Goal: Task Accomplishment & Management: Use online tool/utility

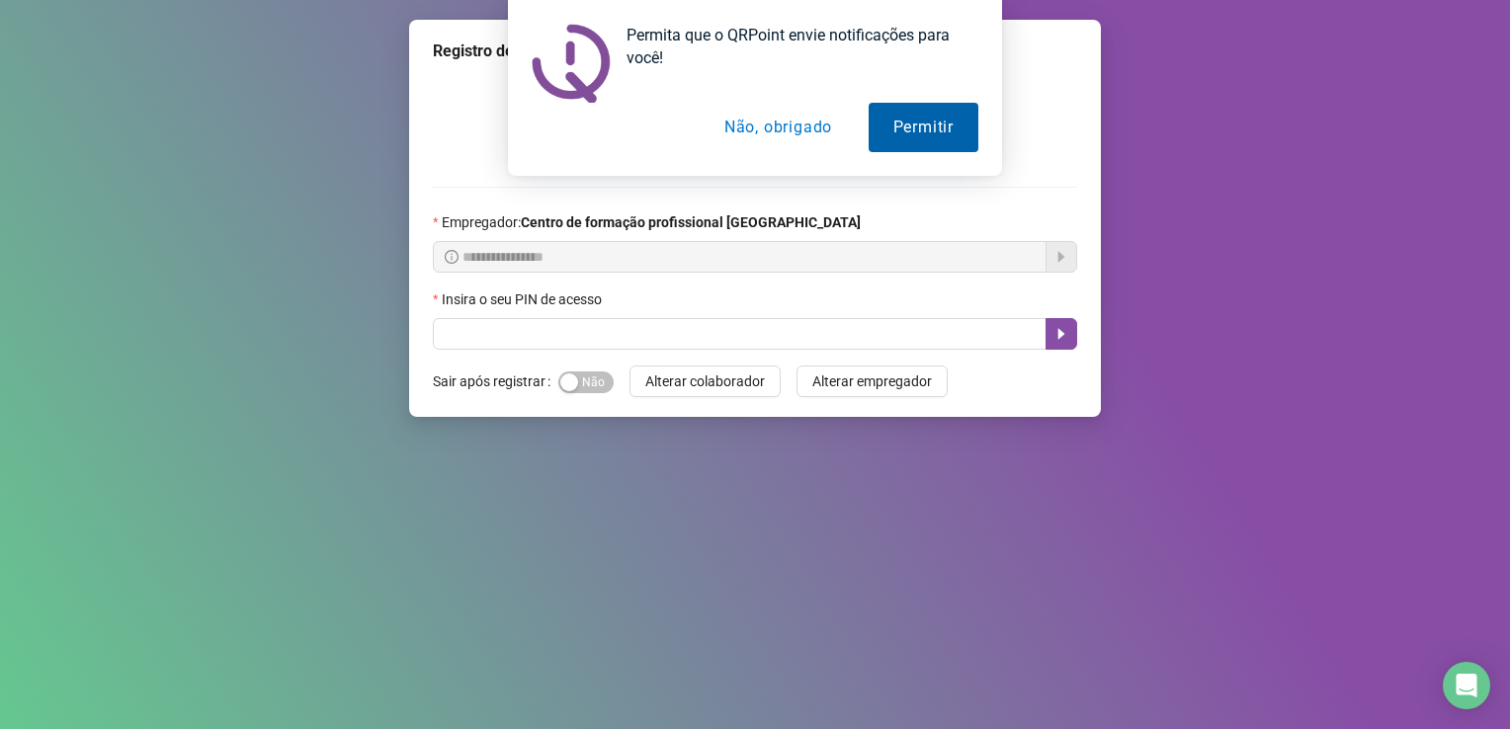
click at [896, 125] on button "Permitir" at bounding box center [924, 127] width 110 height 49
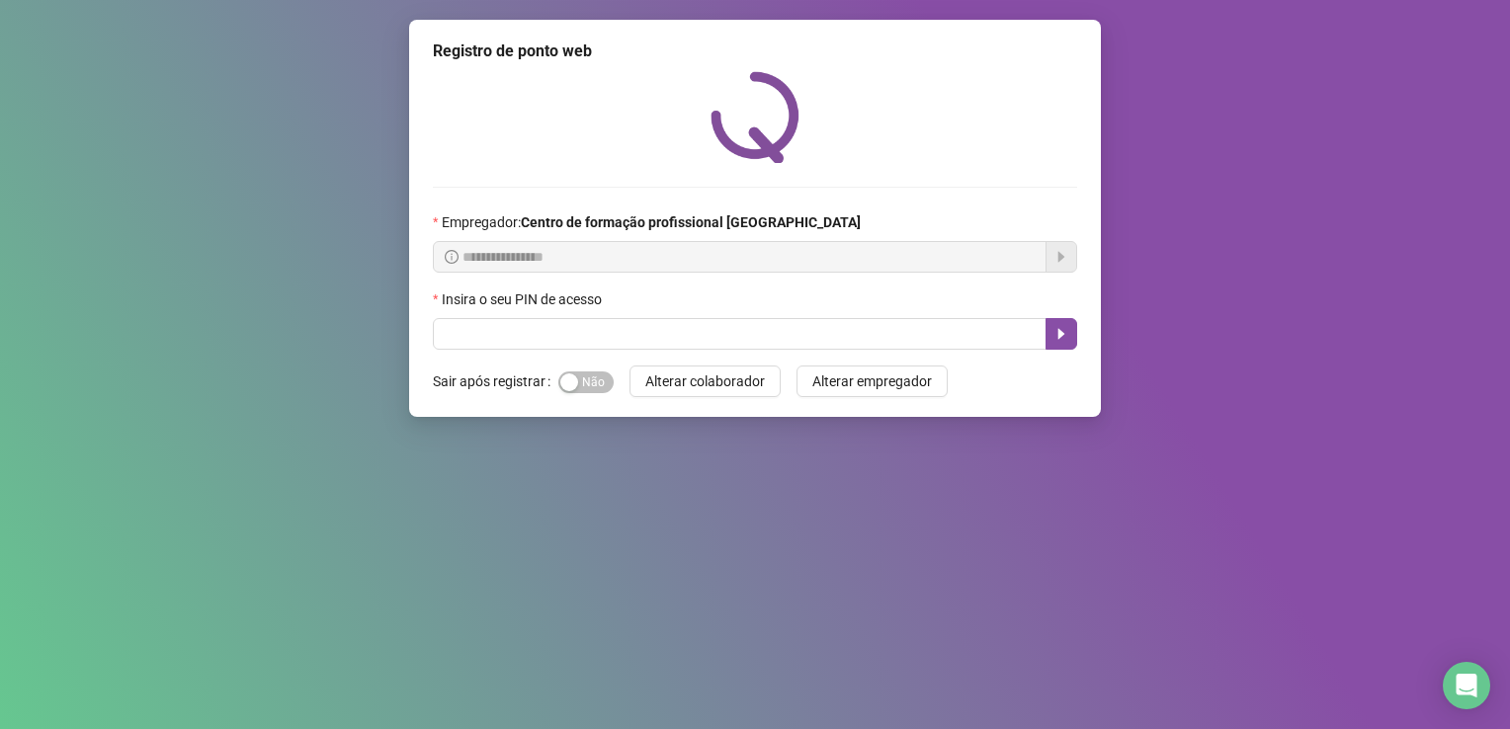
click at [633, 299] on div "Insira o seu PIN de acesso" at bounding box center [755, 304] width 644 height 30
click at [607, 299] on label "Insira o seu PIN de acesso" at bounding box center [524, 300] width 182 height 22
click at [551, 307] on label "Insira o seu PIN de acesso" at bounding box center [524, 300] width 182 height 22
click at [552, 294] on label "Insira o seu PIN de acesso" at bounding box center [524, 300] width 182 height 22
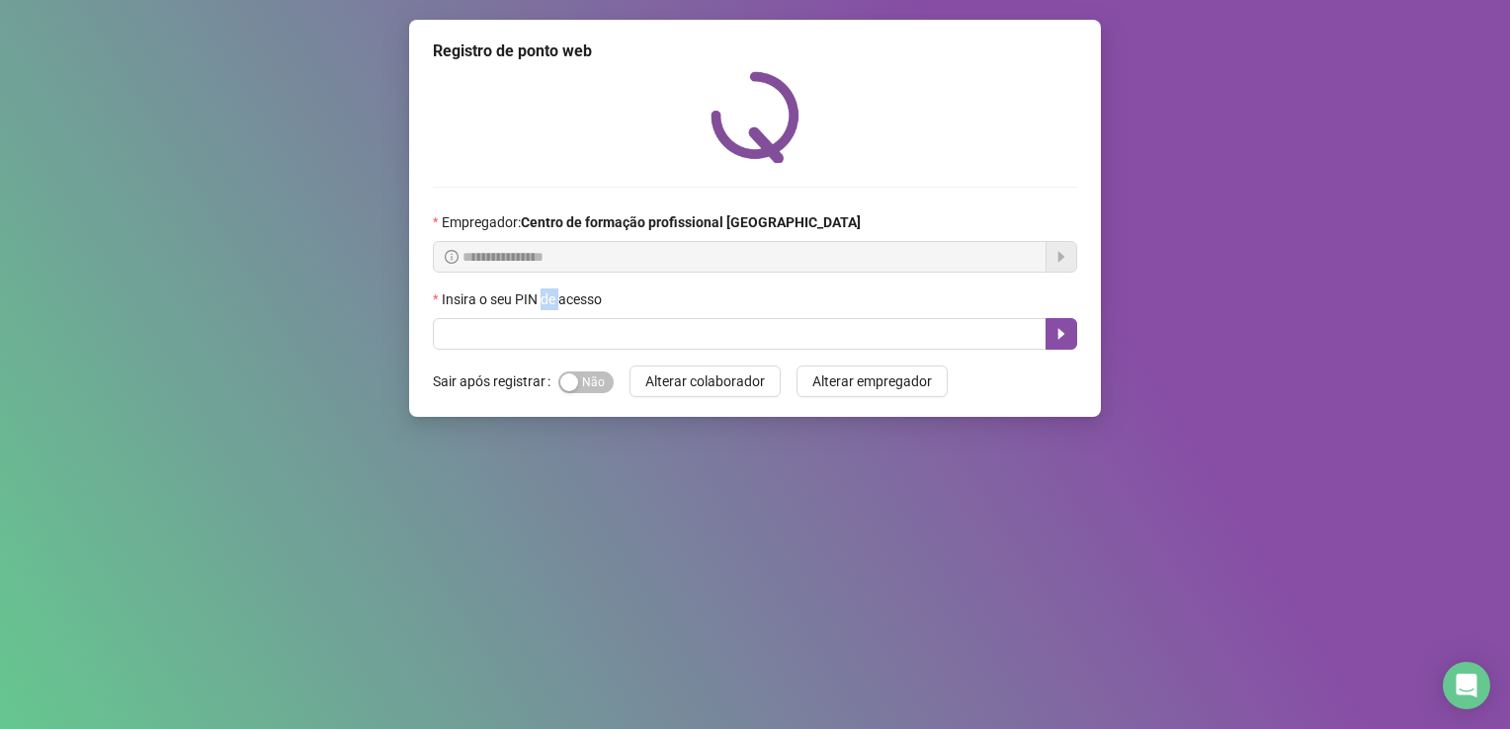
click at [552, 294] on label "Insira o seu PIN de acesso" at bounding box center [524, 300] width 182 height 22
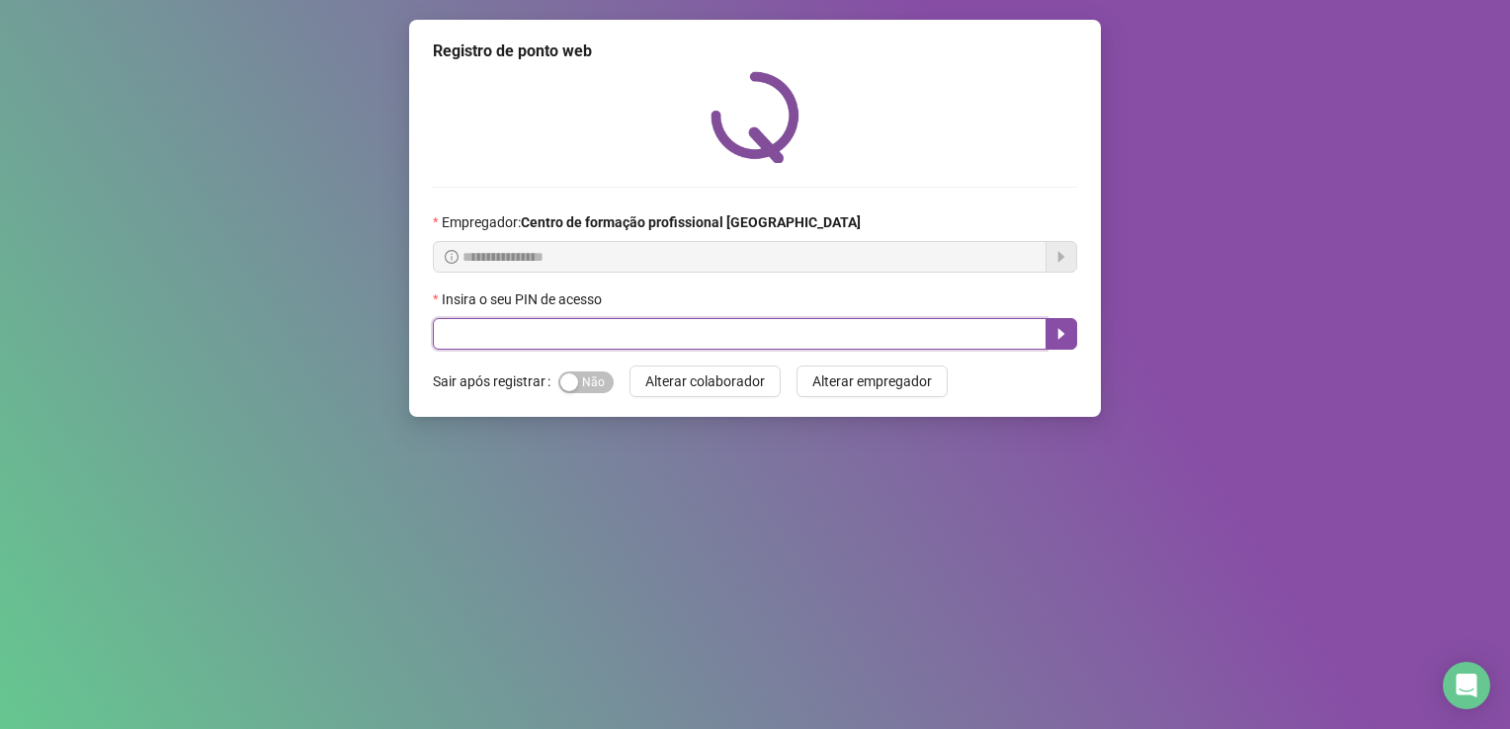
drag, startPoint x: 552, startPoint y: 294, endPoint x: 578, endPoint y: 338, distance: 51.4
click at [578, 338] on input "text" at bounding box center [740, 334] width 614 height 32
type input "*****"
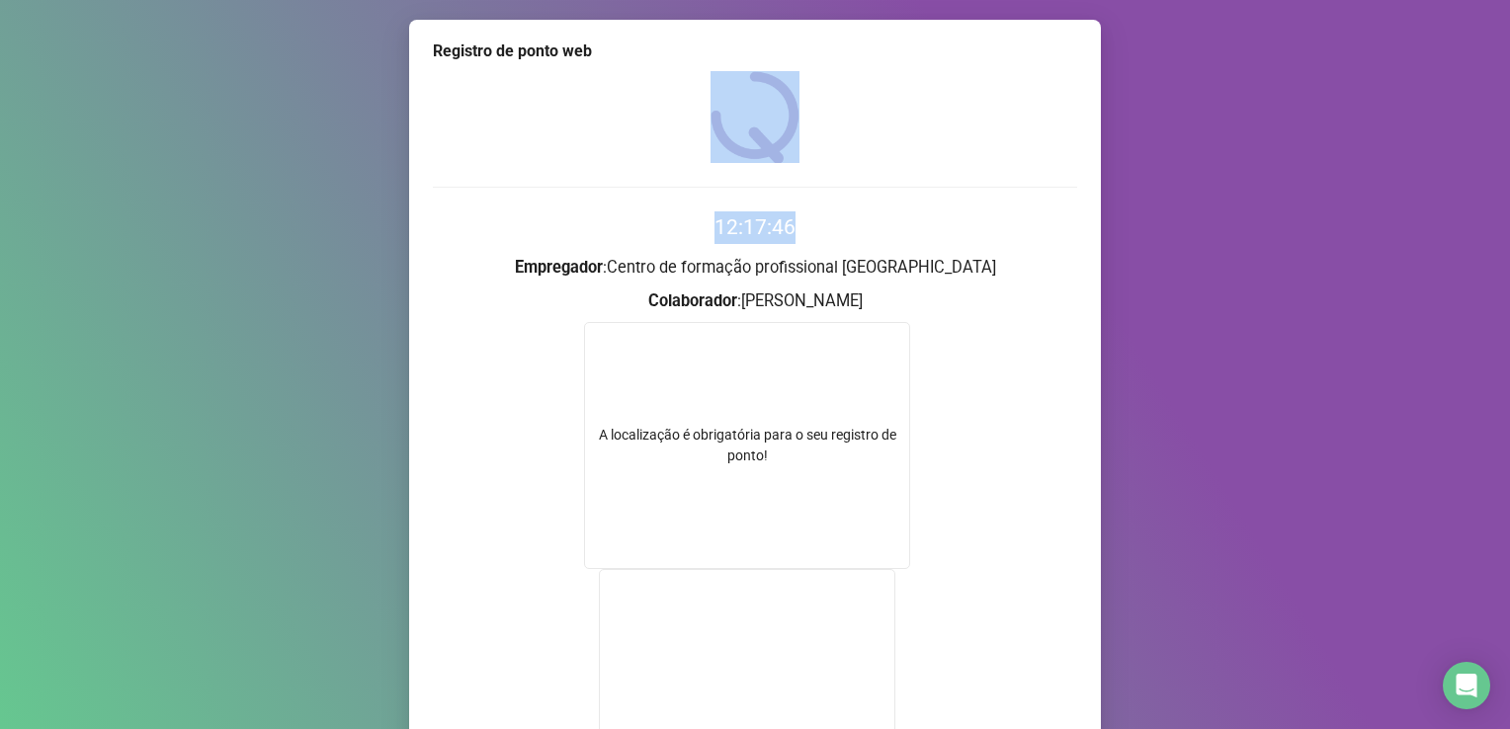
drag, startPoint x: 1488, startPoint y: 121, endPoint x: 1486, endPoint y: 204, distance: 83.0
click at [1486, 204] on div "Registro de ponto web 12:17:46 Empregador : Centro de formação profissional Cam…" at bounding box center [755, 364] width 1510 height 729
drag, startPoint x: 1486, startPoint y: 204, endPoint x: 1494, endPoint y: 224, distance: 22.2
click at [1494, 224] on div "Registro de ponto web 12:17:47 Empregador : Centro de formação profissional Cam…" at bounding box center [755, 364] width 1510 height 729
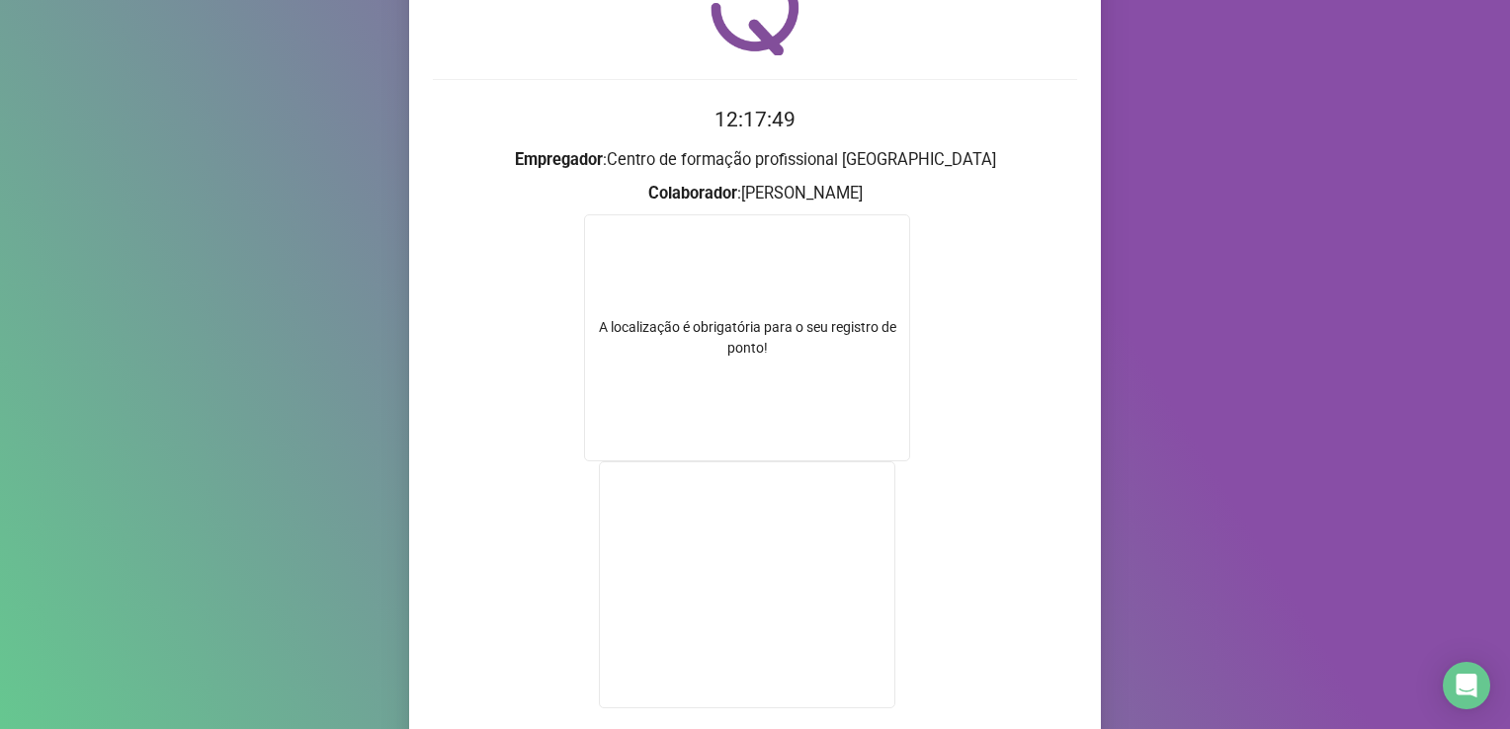
scroll to position [265, 0]
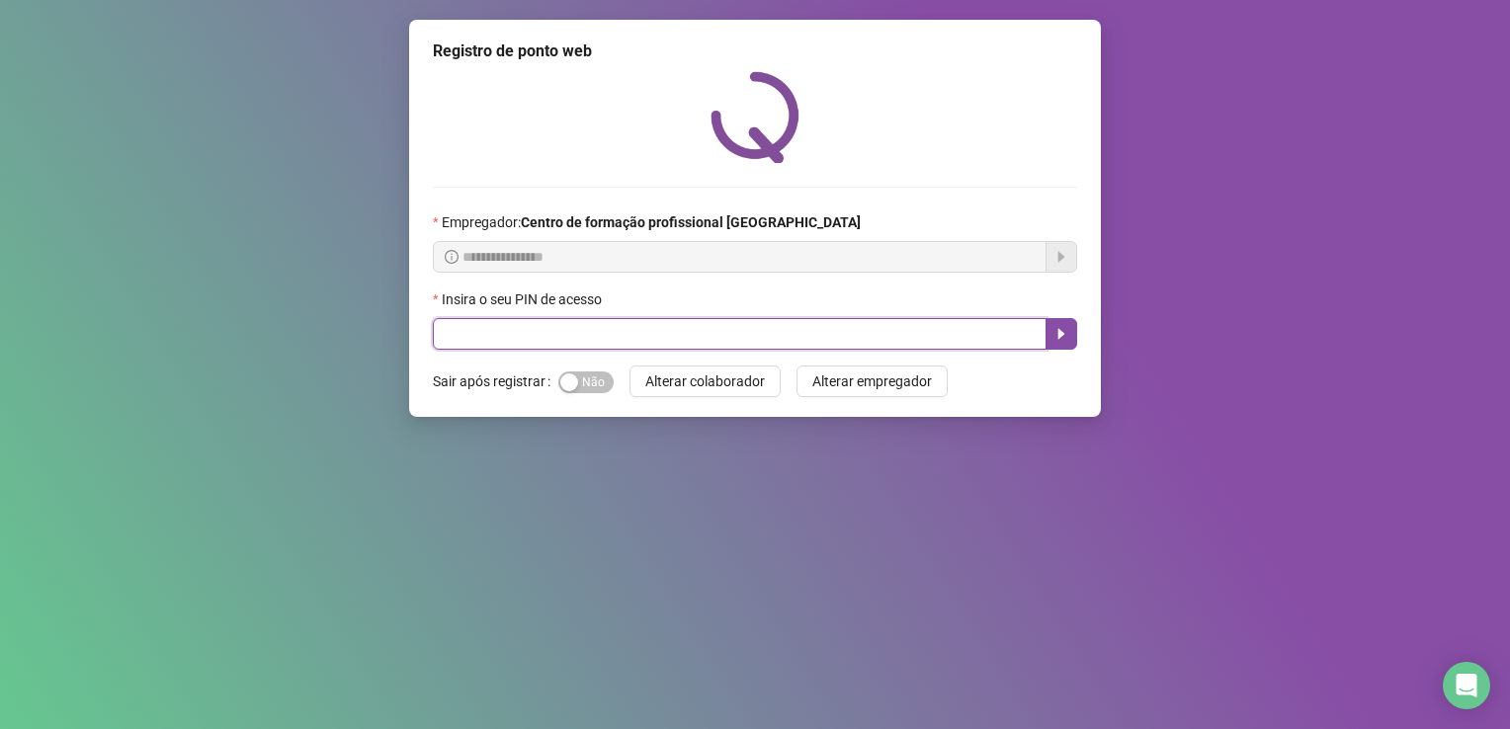
click at [542, 334] on input "text" at bounding box center [740, 334] width 614 height 32
type input "*****"
click at [1063, 338] on icon "caret-right" at bounding box center [1062, 334] width 16 height 16
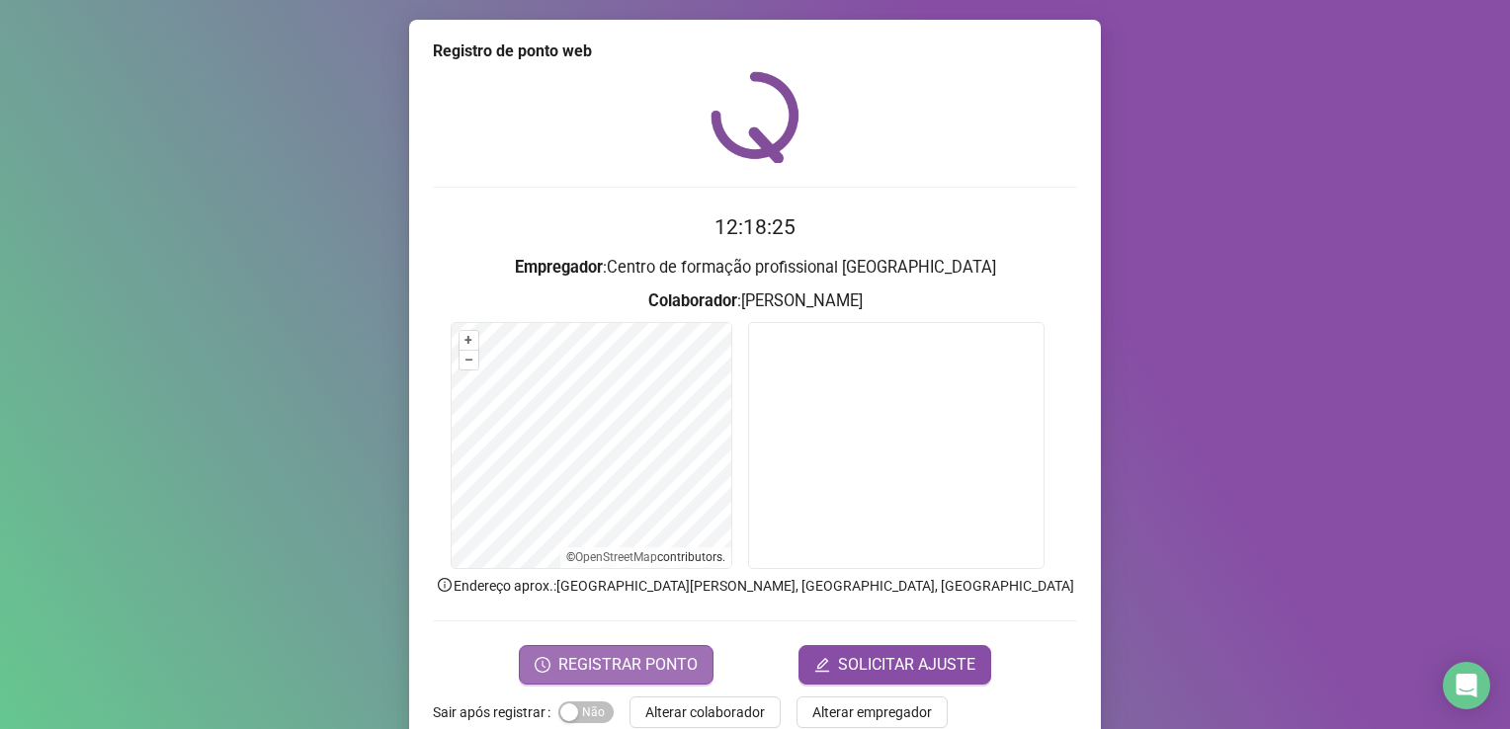
click at [603, 661] on span "REGISTRAR PONTO" at bounding box center [627, 665] width 139 height 24
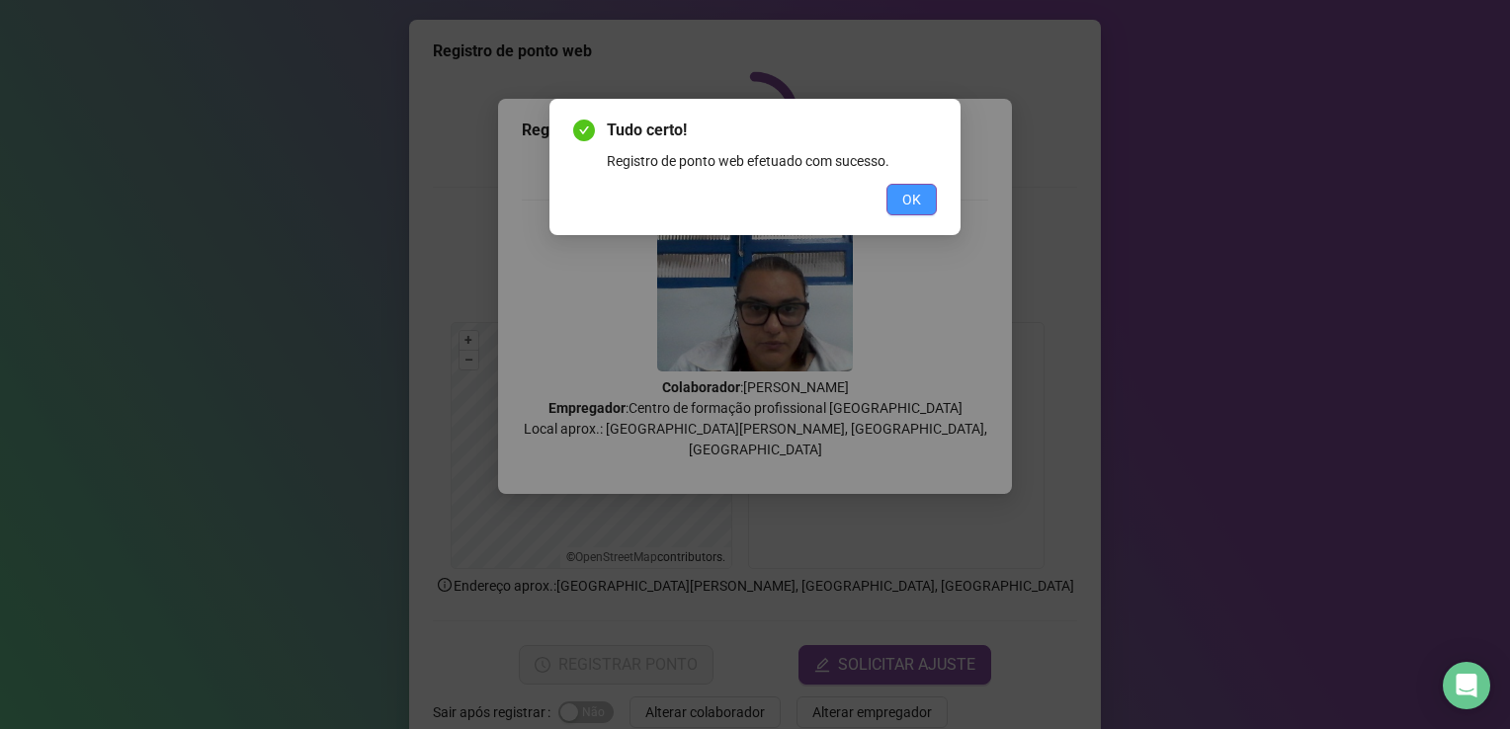
click at [921, 203] on span "OK" at bounding box center [911, 200] width 19 height 22
